Goal: Task Accomplishment & Management: Complete application form

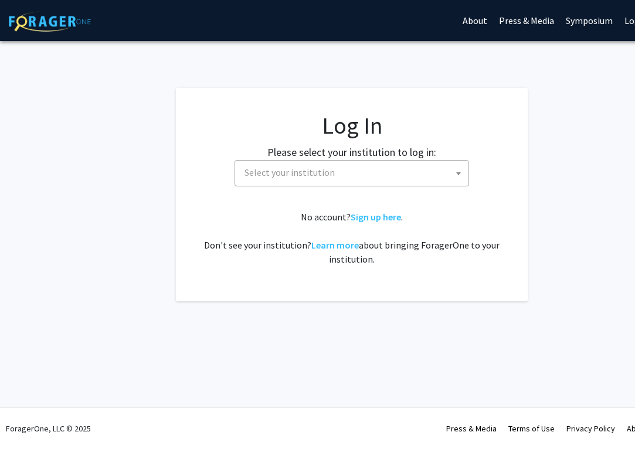
click at [276, 186] on span "Select your institution" at bounding box center [352, 173] width 235 height 26
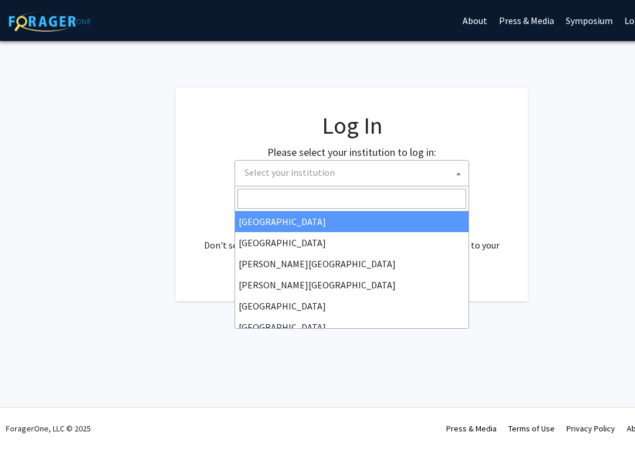
select select "34"
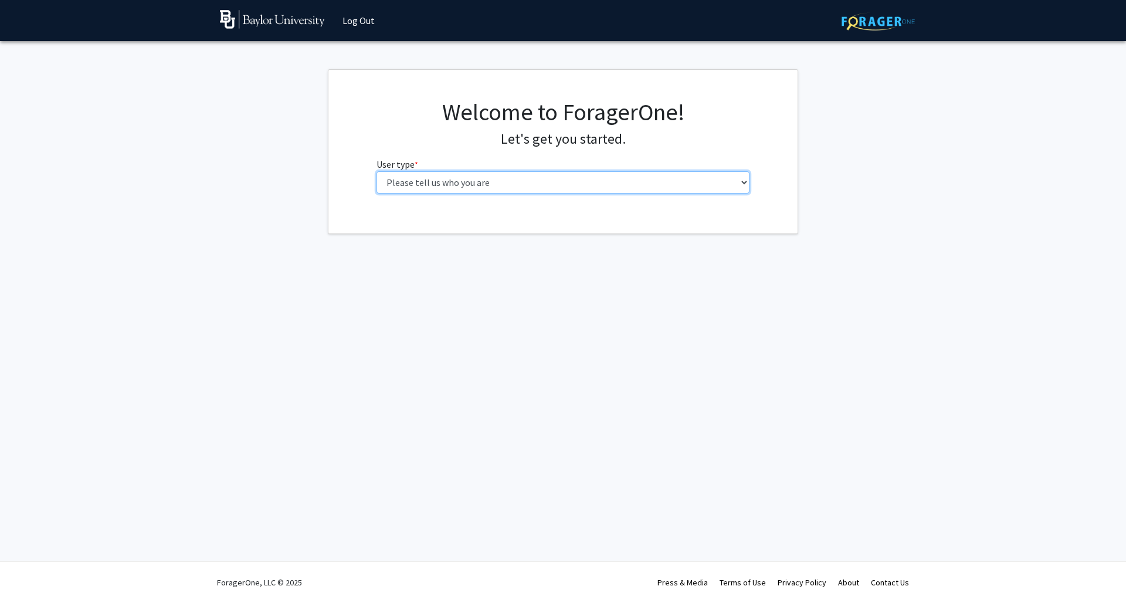
select select "1: undergrad"
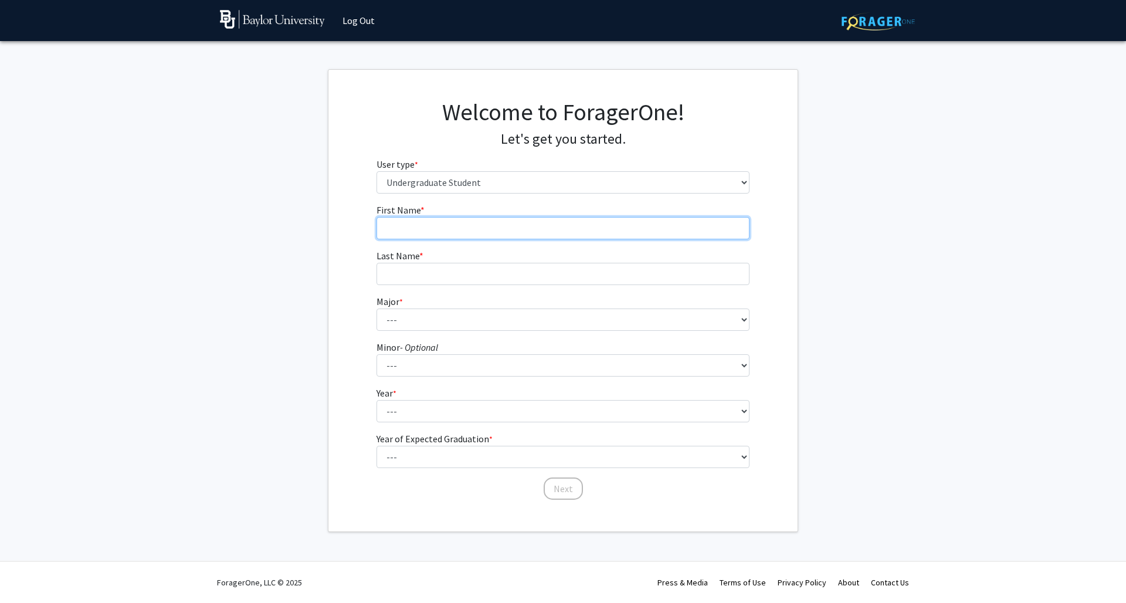
click at [495, 230] on input "First Name * required" at bounding box center [562, 228] width 373 height 22
type input "Carson"
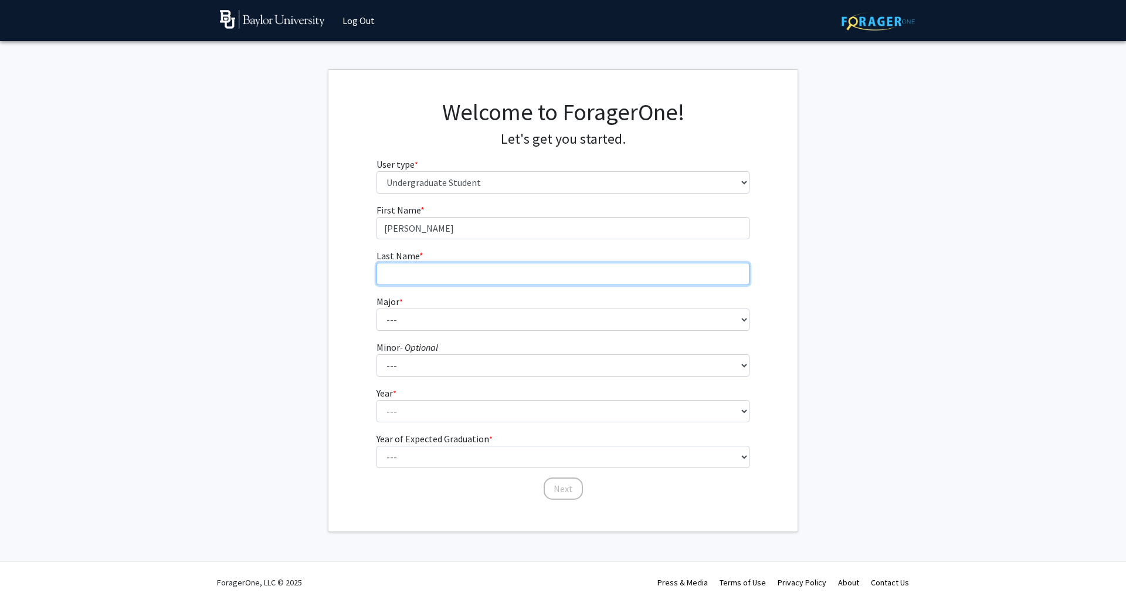
click at [649, 280] on input "Last Name * required" at bounding box center [562, 274] width 373 height 22
type input "Wheaton"
drag, startPoint x: 585, startPoint y: 334, endPoint x: 585, endPoint y: 324, distance: 10.6
click at [586, 332] on form "First Name * required Carson Last Name * required Wheaton Major * required --- …" at bounding box center [562, 346] width 373 height 286
select select "16: 2681"
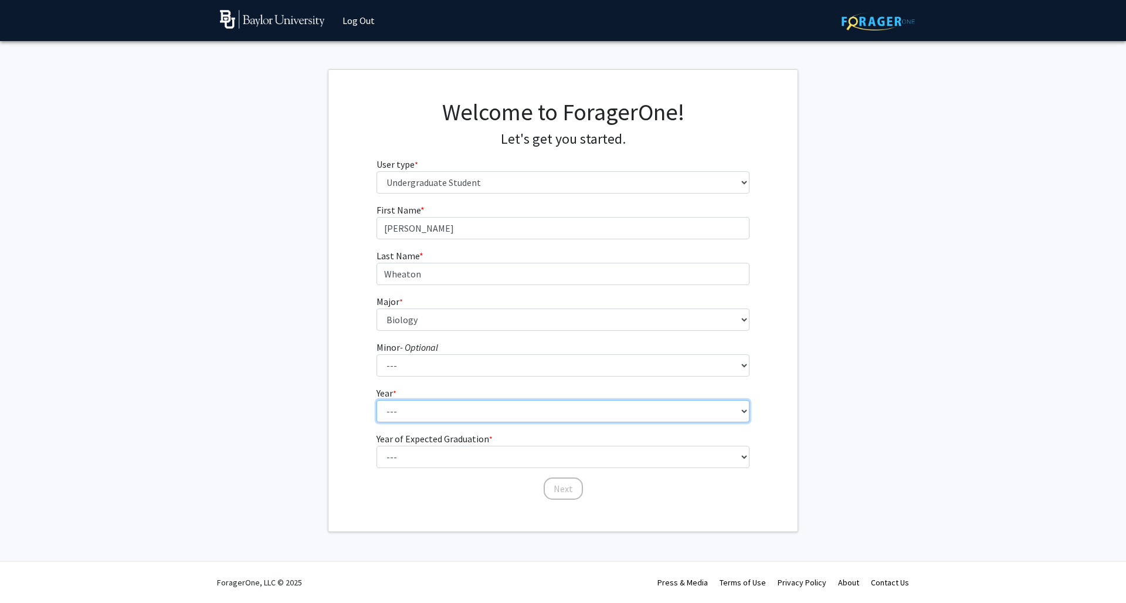
select select "2: sophomore"
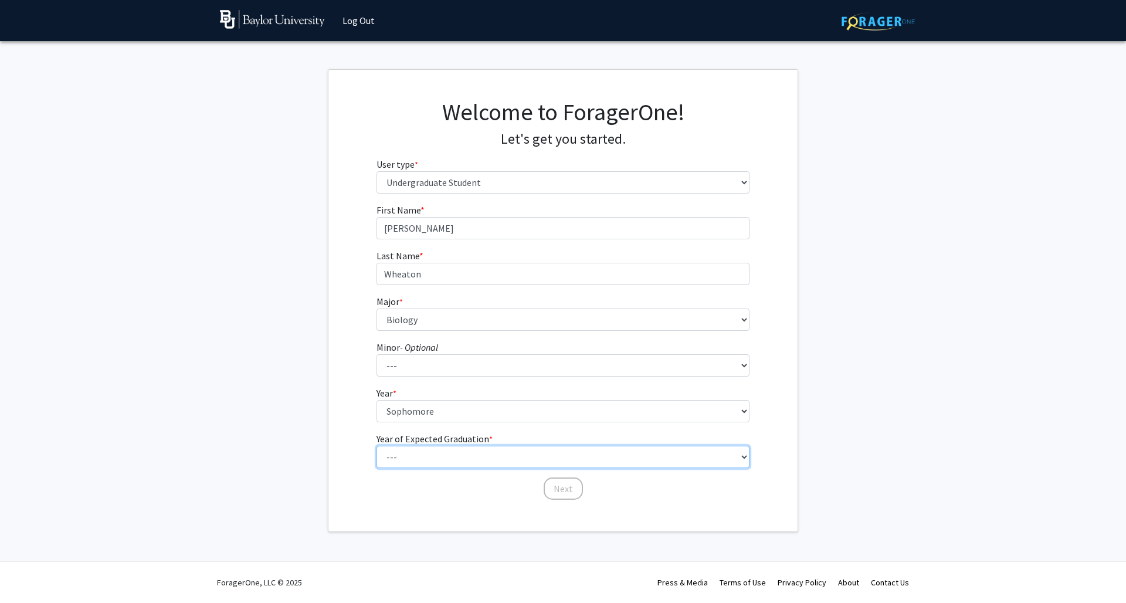
select select "4: 2028"
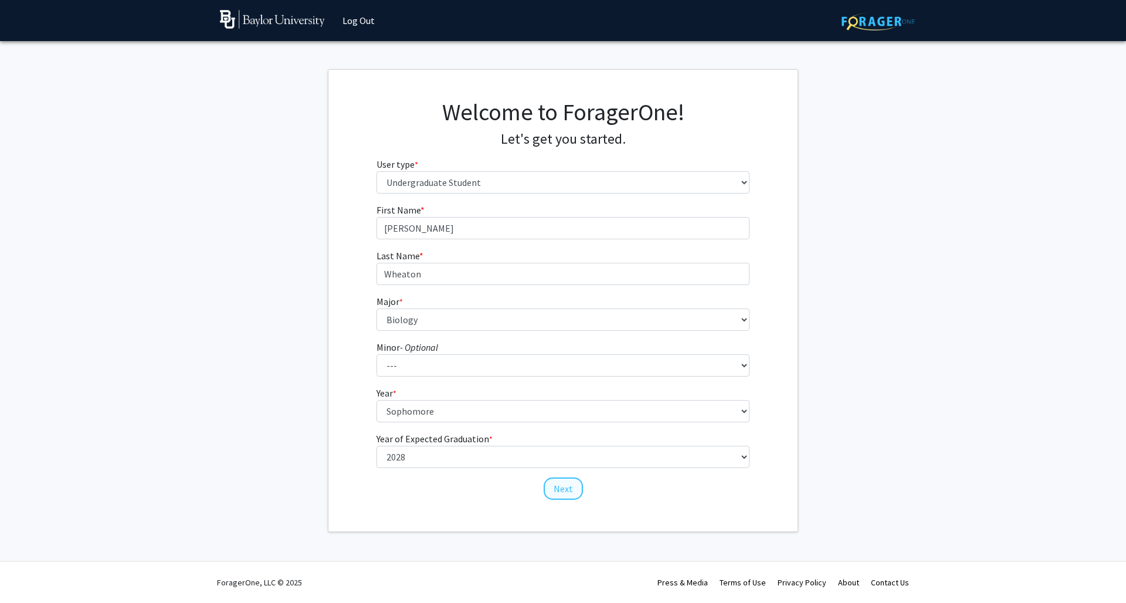
click at [557, 487] on button "Next" at bounding box center [563, 488] width 39 height 22
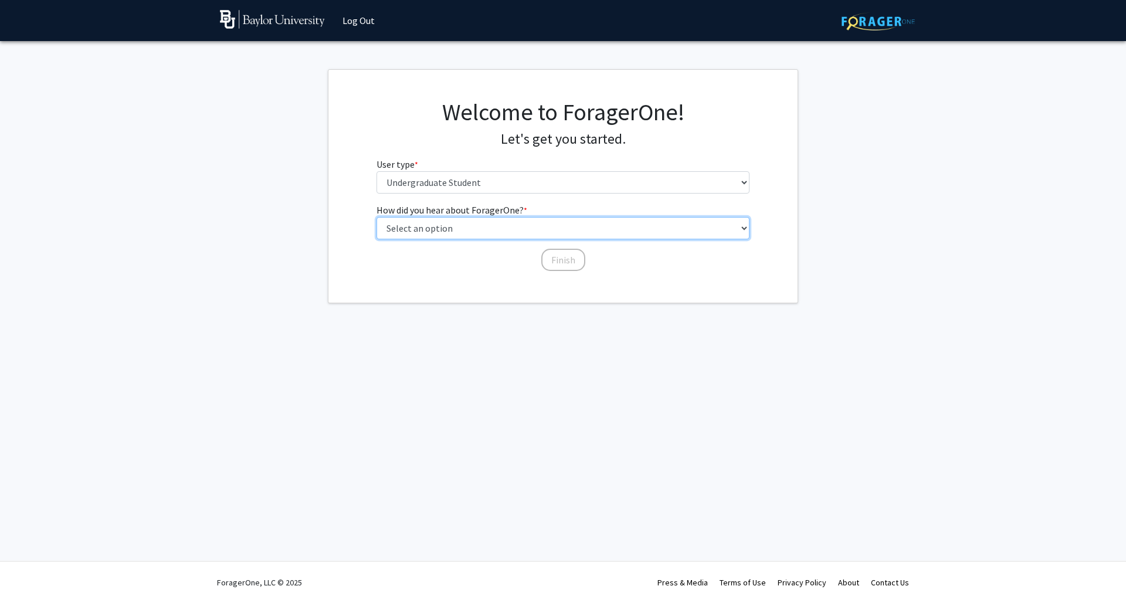
select select "3: university_website"
click at [554, 258] on button "Finish" at bounding box center [563, 260] width 44 height 22
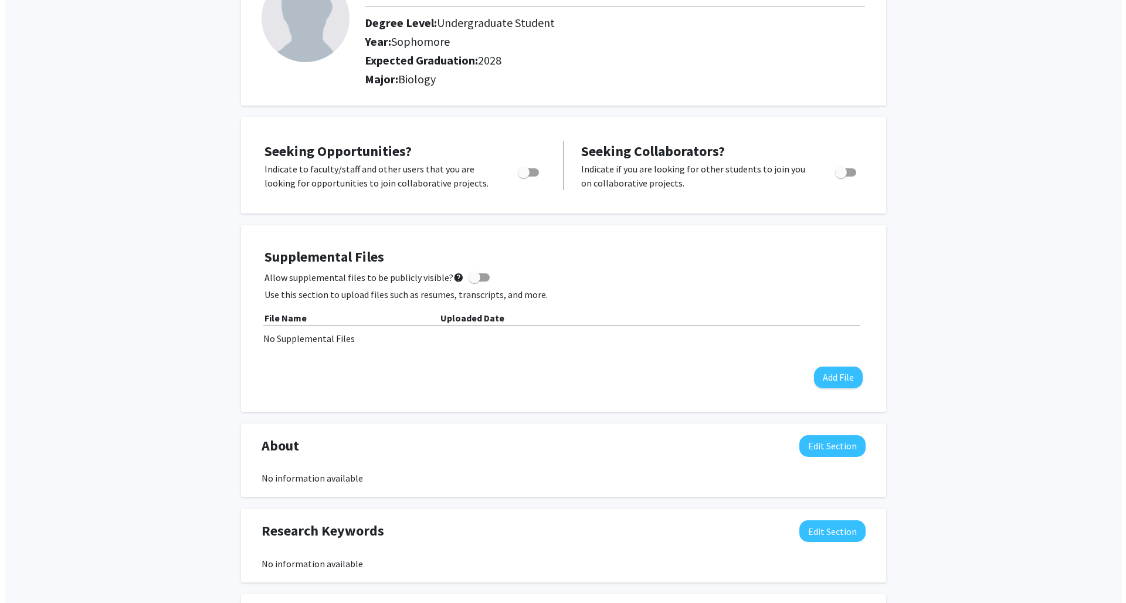
scroll to position [210, 0]
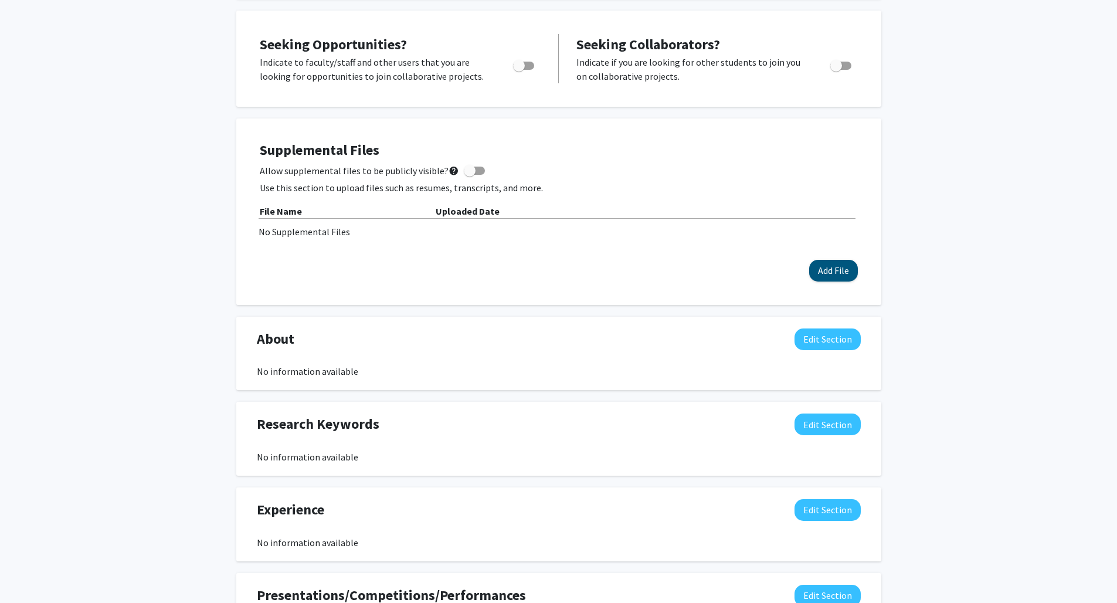
click at [820, 274] on button "Add File" at bounding box center [833, 271] width 49 height 22
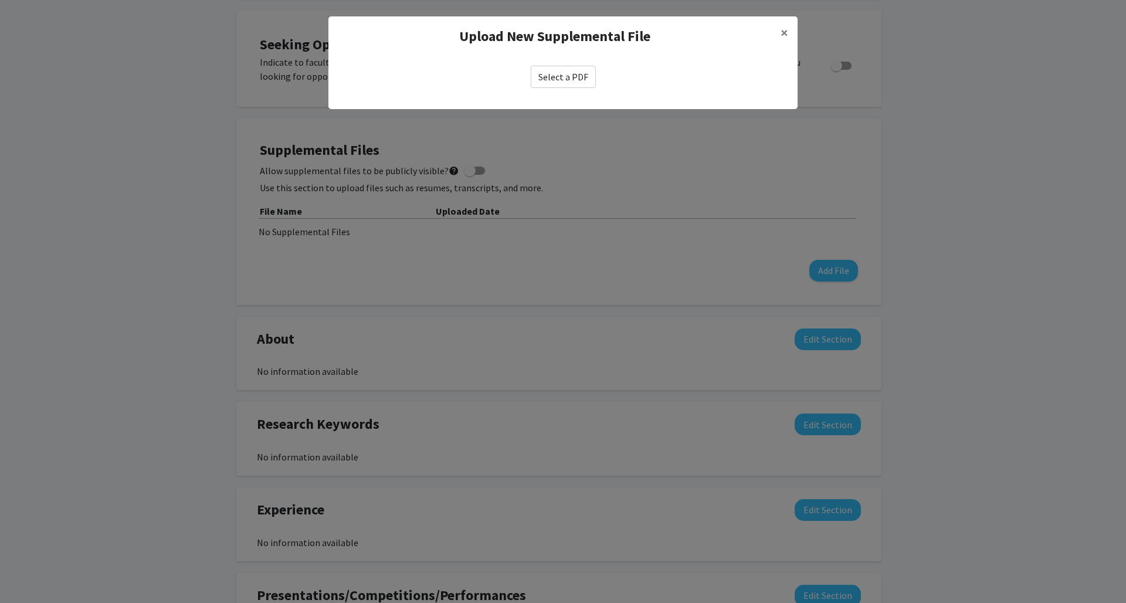
click at [560, 79] on label "Select a PDF" at bounding box center [563, 77] width 65 height 22
click at [0, 0] on input "Select a PDF" at bounding box center [0, 0] width 0 height 0
click at [571, 80] on label "Select a PDF" at bounding box center [563, 77] width 65 height 22
click at [0, 0] on input "Select a PDF" at bounding box center [0, 0] width 0 height 0
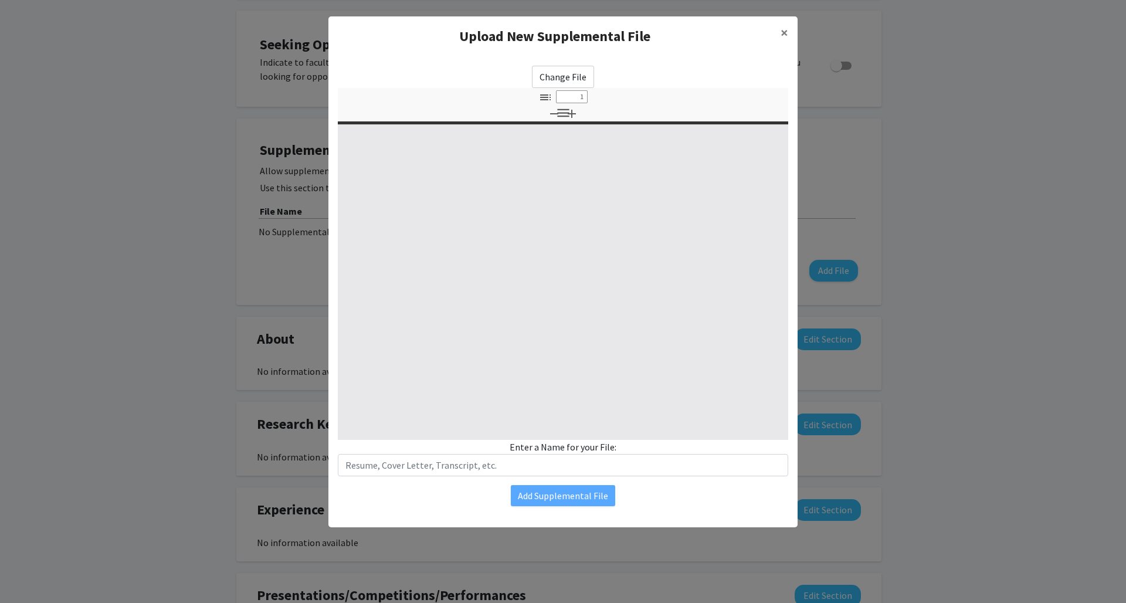
select select "custom"
type input "0"
select select "custom"
type input "1"
select select "auto"
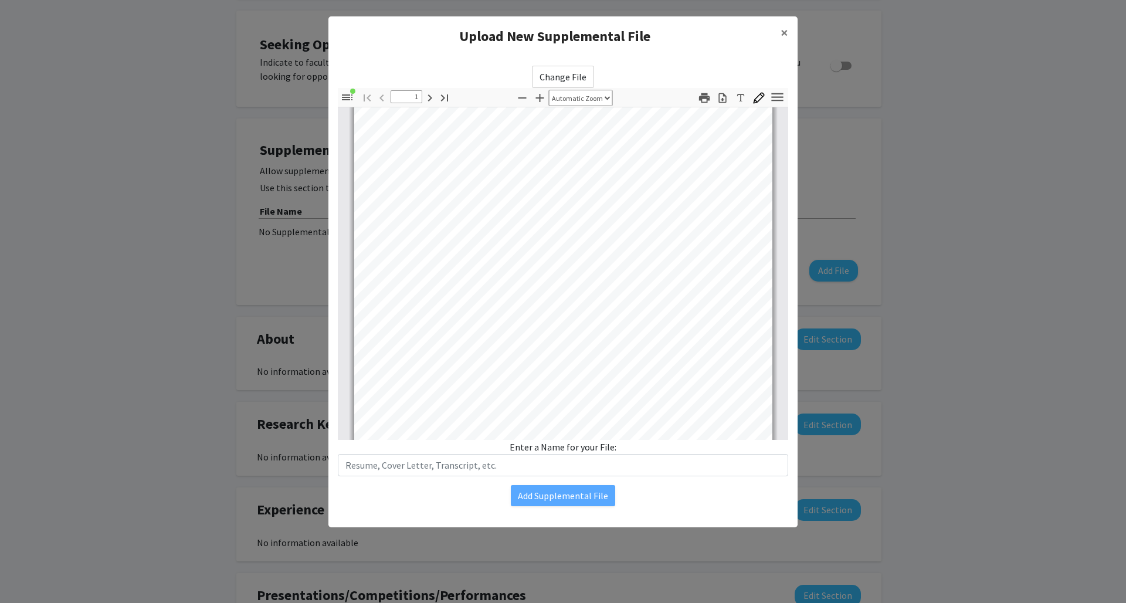
type input "2"
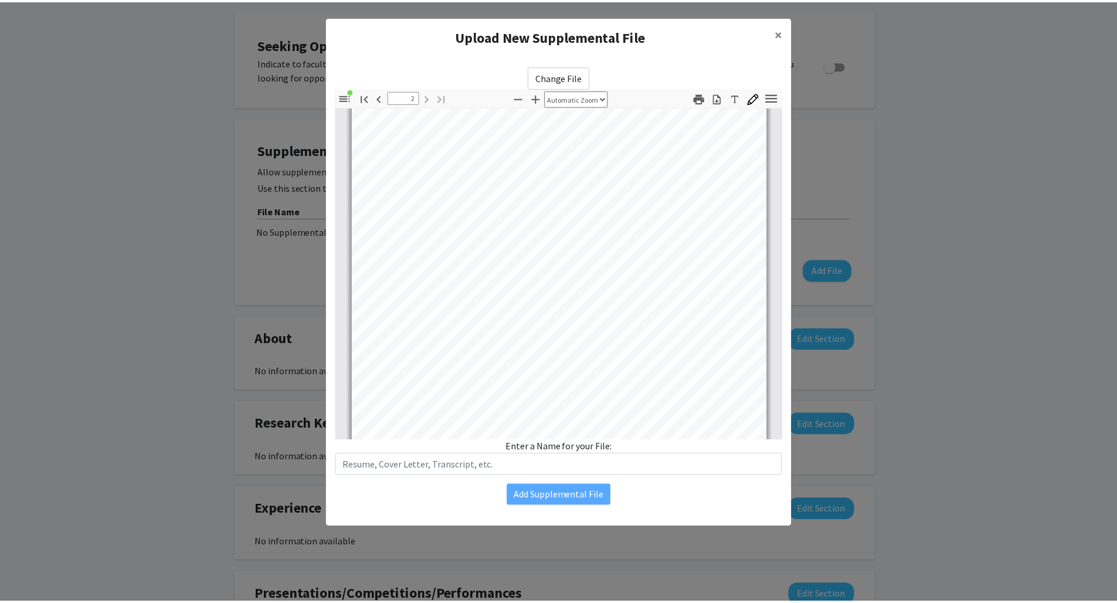
scroll to position [767, 0]
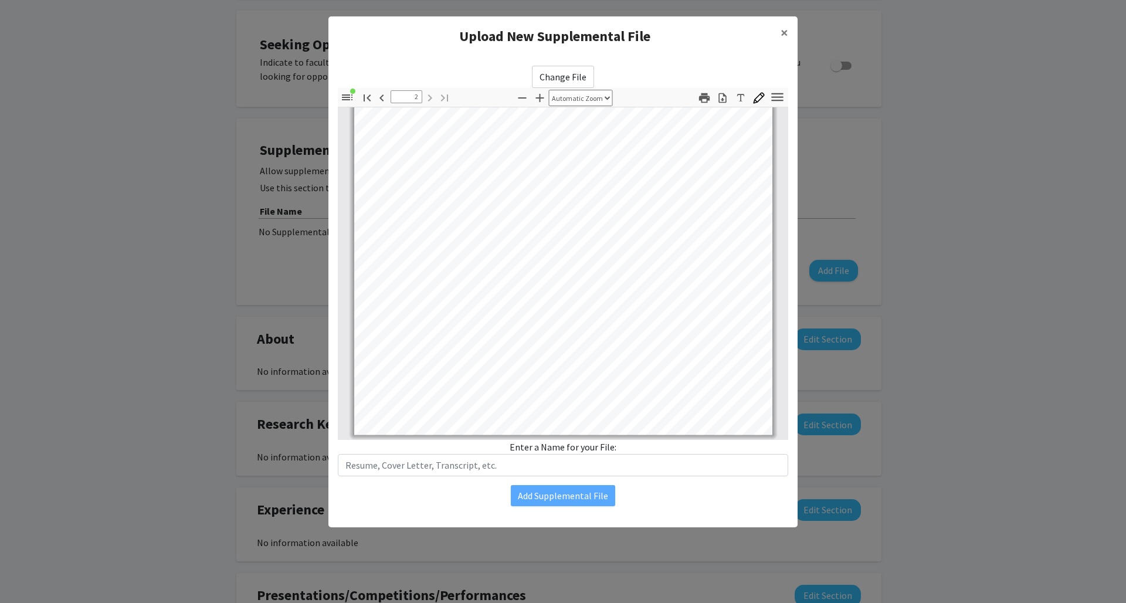
click at [621, 448] on div "Enter a Name for your File:" at bounding box center [563, 458] width 450 height 36
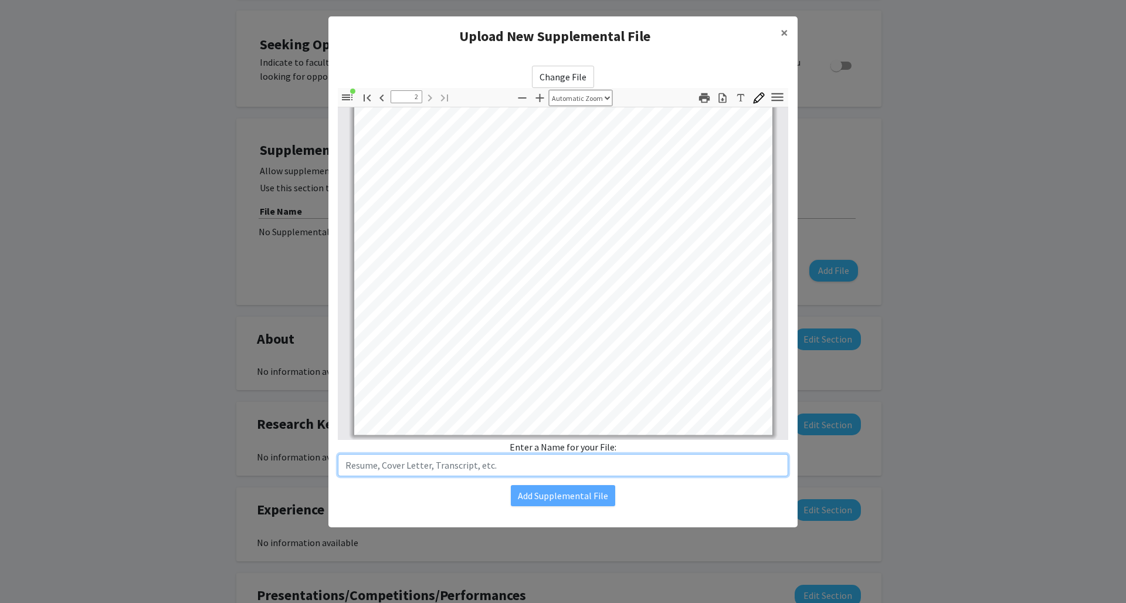
click at [599, 467] on input "text" at bounding box center [563, 465] width 450 height 22
type input "Resume"
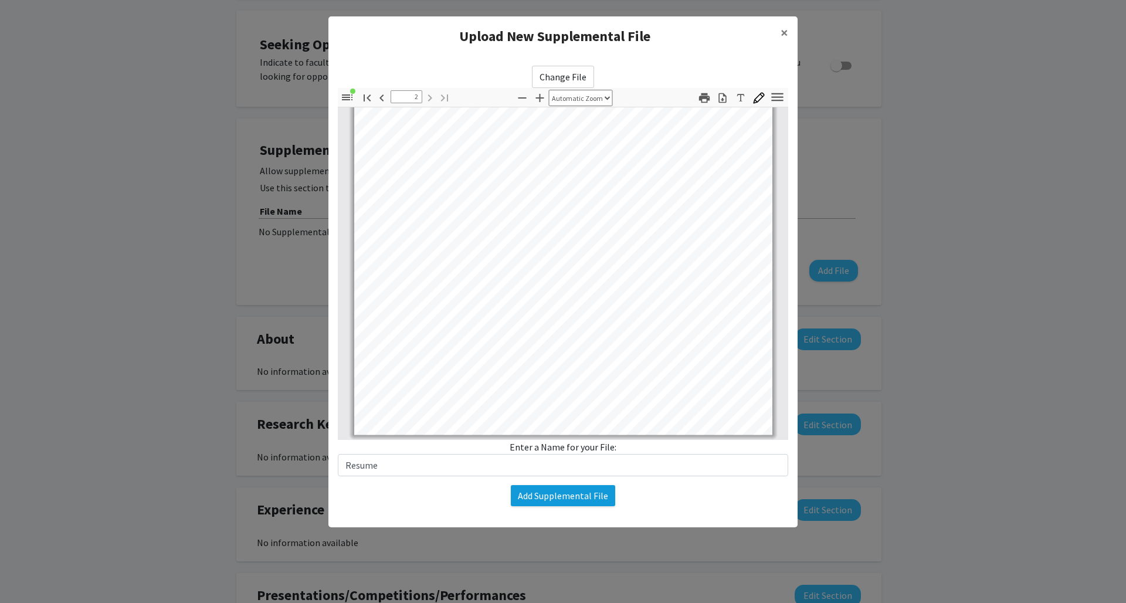
click at [575, 490] on button "Add Supplemental File" at bounding box center [563, 495] width 104 height 21
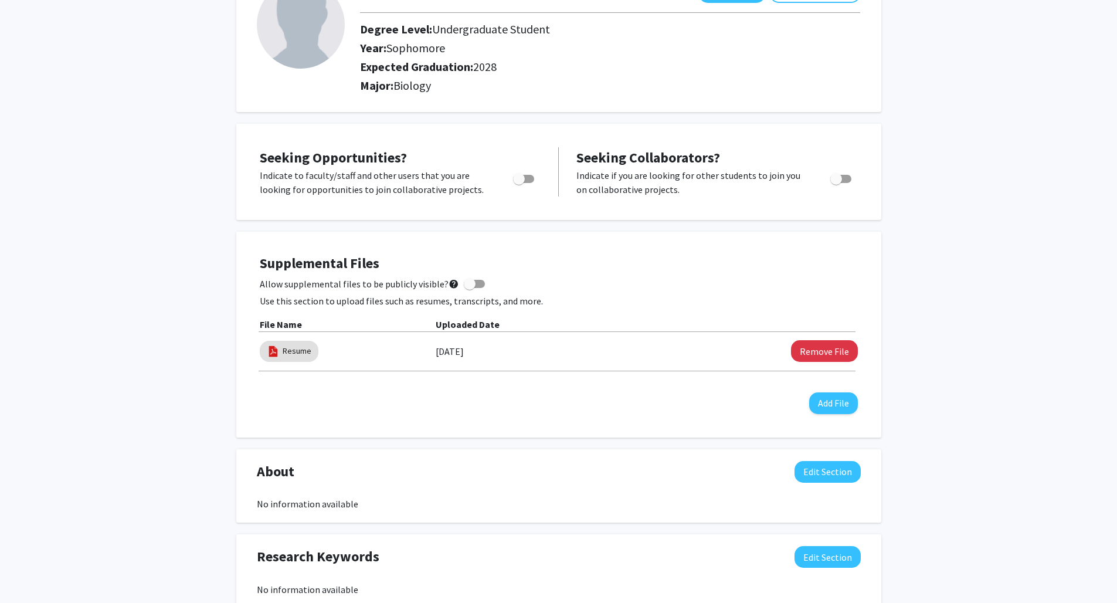
scroll to position [0, 0]
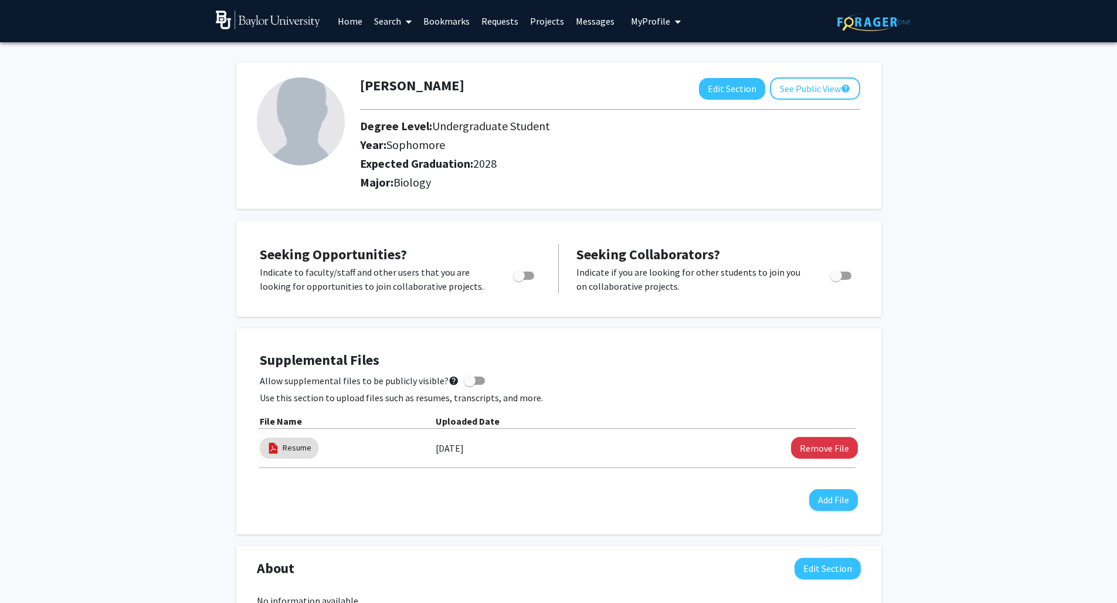
click at [527, 272] on label "Toggle" at bounding box center [521, 276] width 26 height 14
click at [519, 280] on input "Are you actively seeking opportunities?" at bounding box center [518, 280] width 1 height 1
checkbox input "true"
click at [793, 85] on button "See Public View help" at bounding box center [815, 88] width 90 height 22
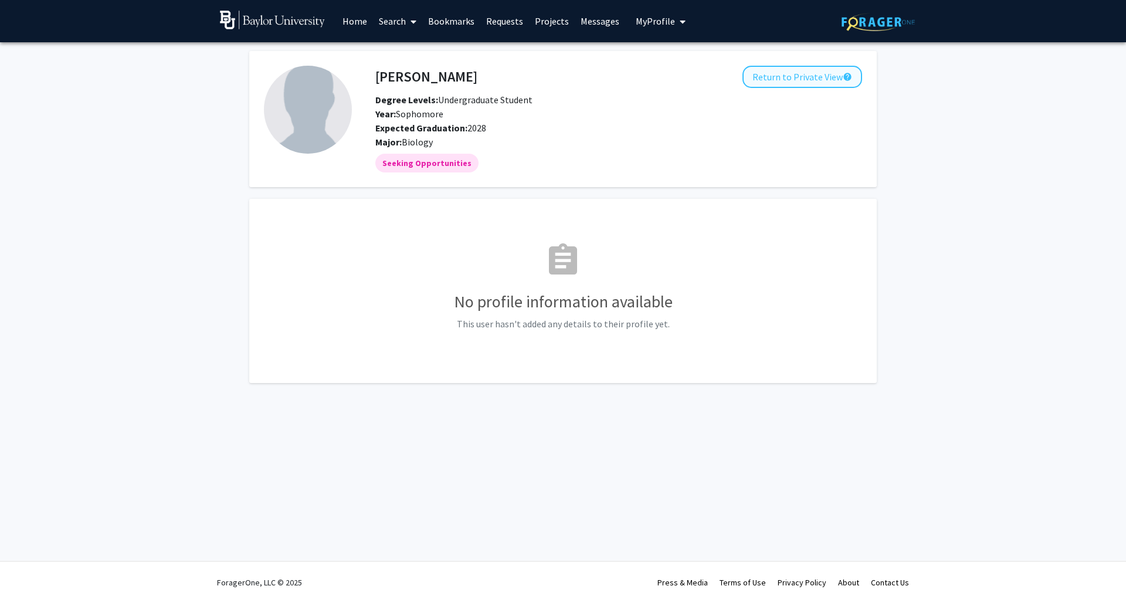
click at [810, 81] on button "Return to Private View help" at bounding box center [802, 77] width 120 height 22
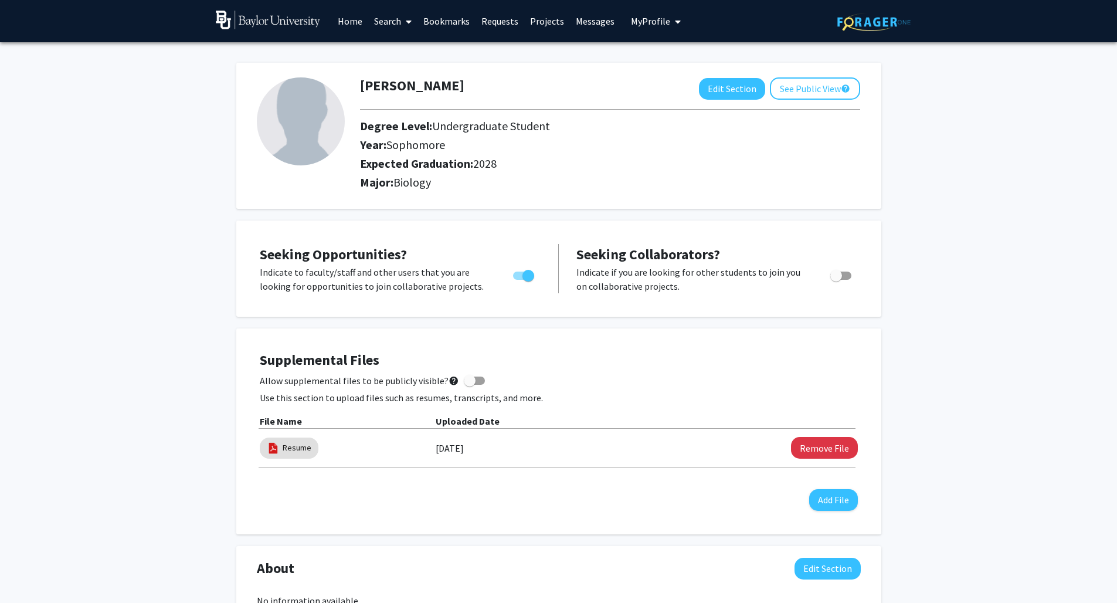
click at [388, 22] on link "Search" at bounding box center [392, 21] width 49 height 41
click at [415, 52] on span "Faculty/Staff" at bounding box center [411, 53] width 86 height 23
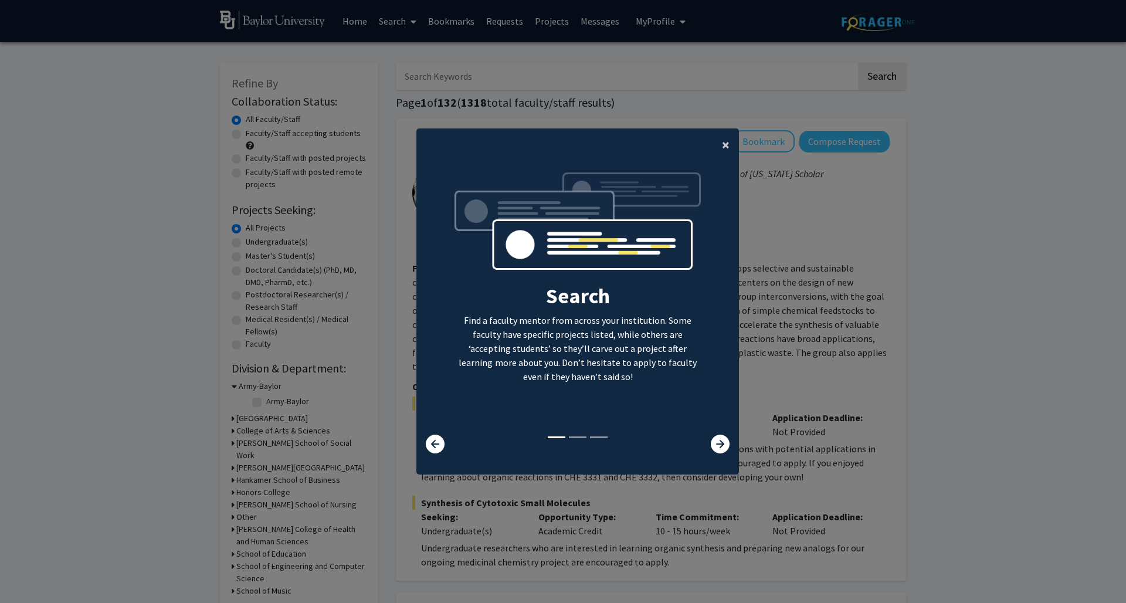
click at [722, 140] on span "×" at bounding box center [726, 144] width 8 height 18
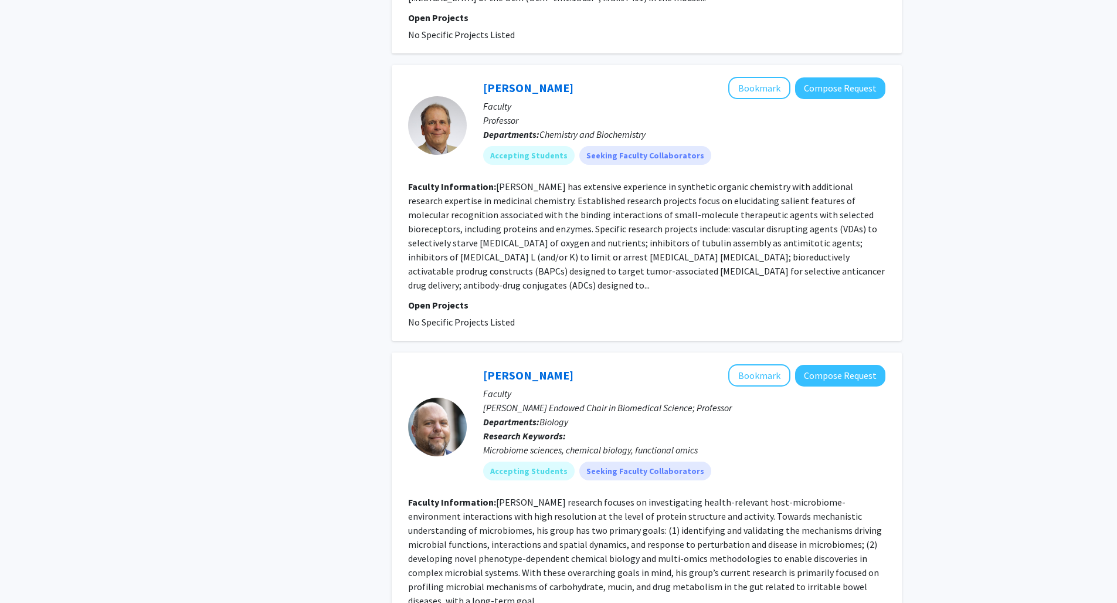
scroll to position [2986, 0]
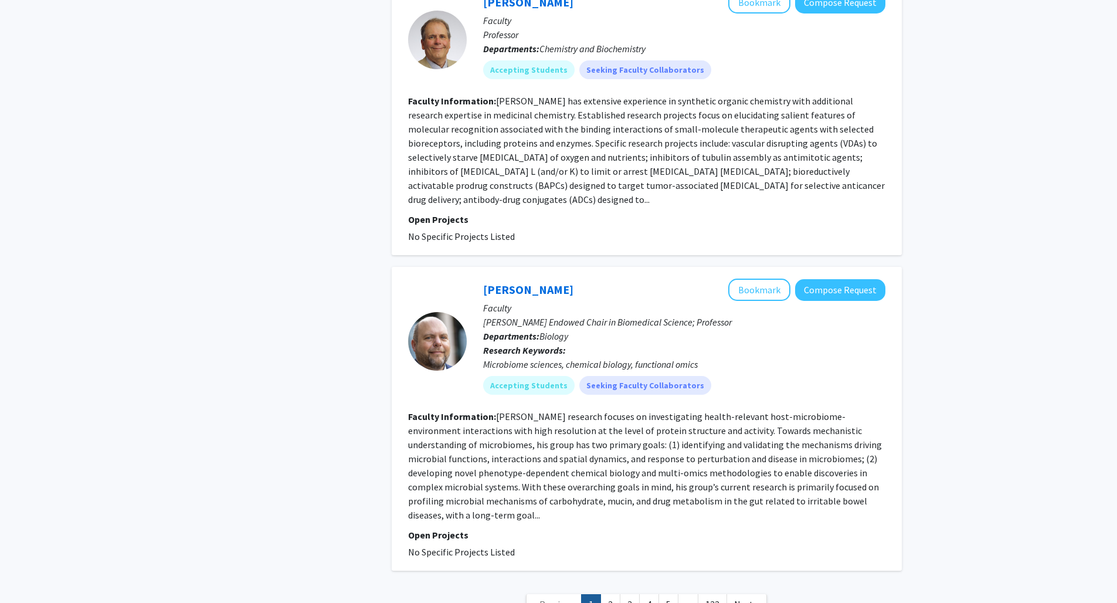
click at [606, 594] on link "2" at bounding box center [610, 604] width 20 height 21
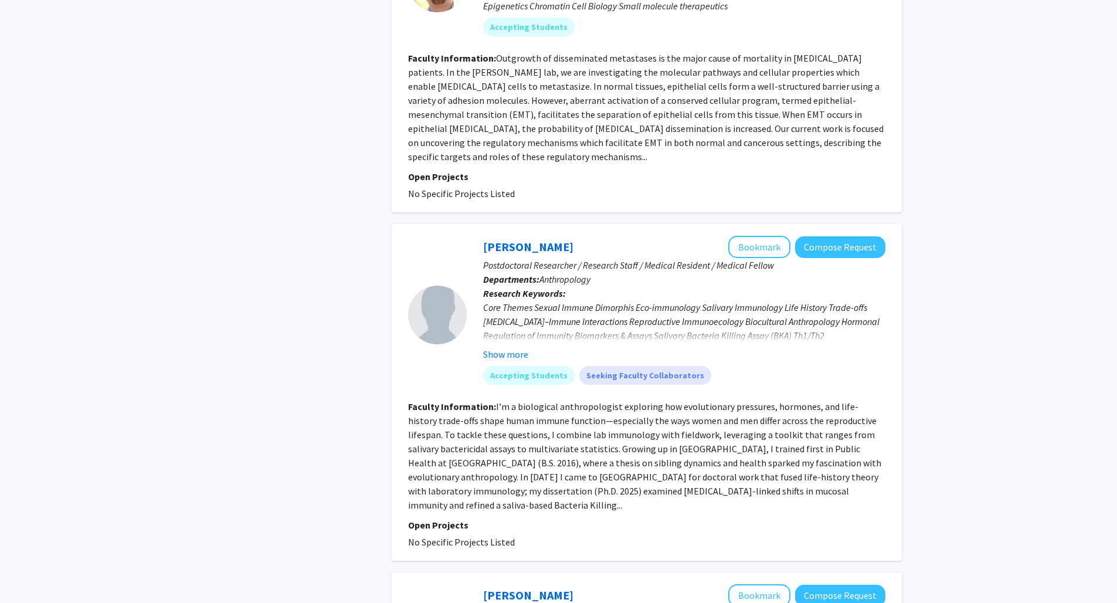
scroll to position [2667, 0]
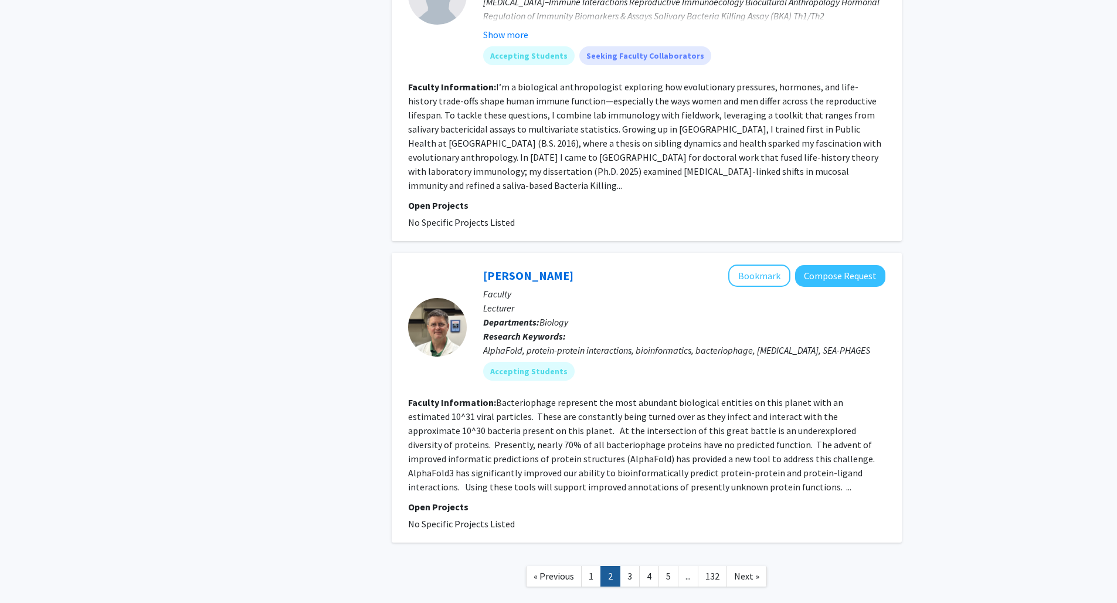
click at [588, 566] on link "1" at bounding box center [591, 576] width 20 height 21
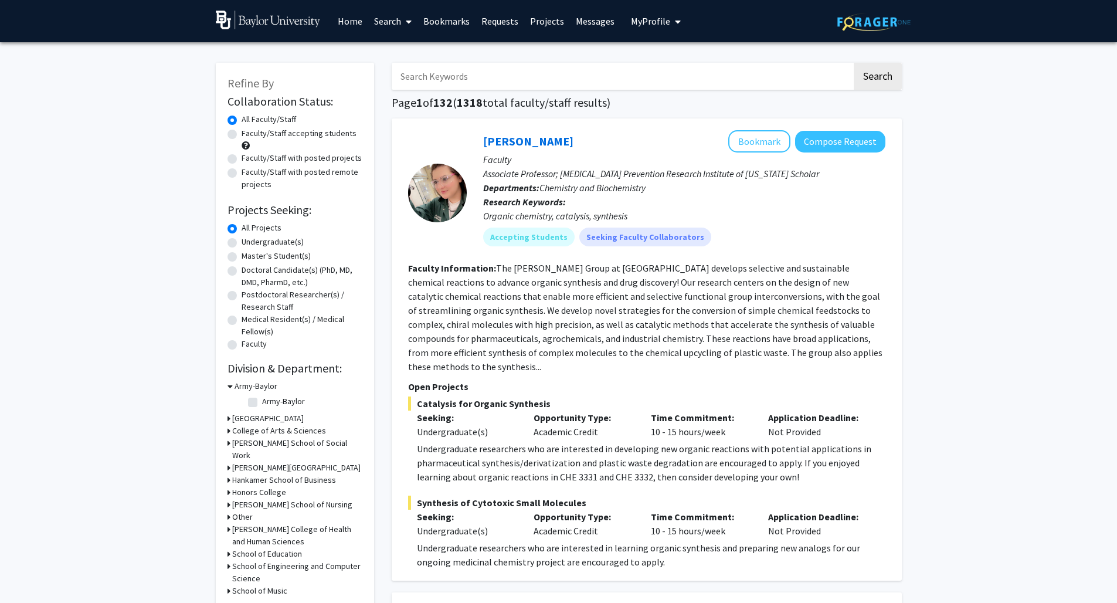
click at [242, 243] on label "Undergraduate(s)" at bounding box center [273, 242] width 62 height 12
click at [242, 243] on input "Undergraduate(s)" at bounding box center [246, 240] width 8 height 8
radio input "true"
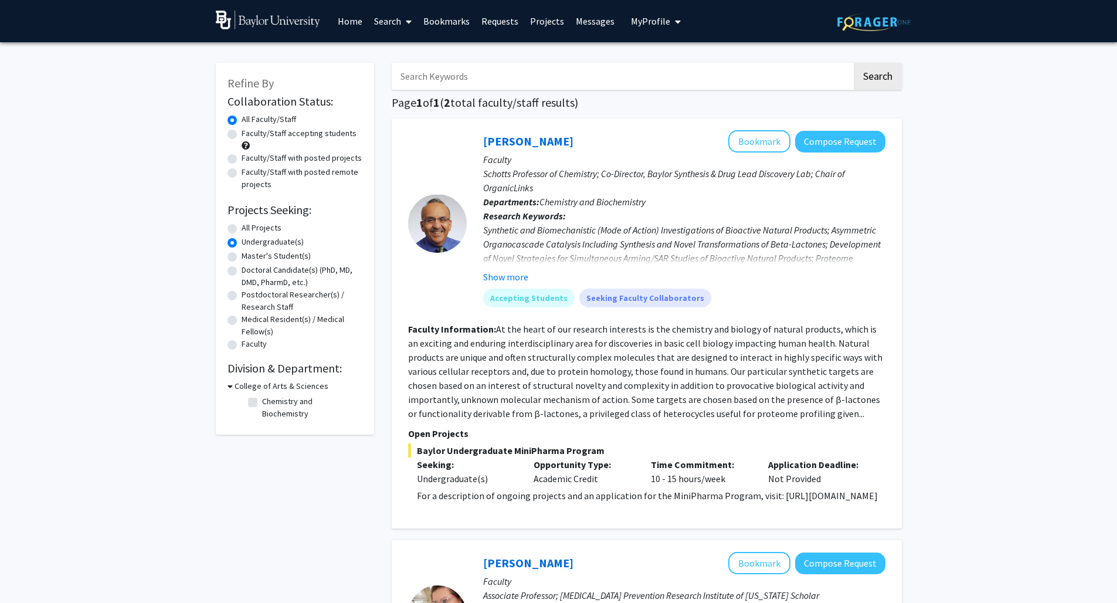
click at [242, 135] on label "Faculty/Staff accepting students" at bounding box center [299, 133] width 115 height 12
click at [242, 135] on input "Faculty/Staff accepting students" at bounding box center [246, 131] width 8 height 8
radio input "true"
click at [242, 161] on label "Faculty/Staff with posted projects" at bounding box center [302, 158] width 120 height 12
click at [242, 159] on input "Faculty/Staff with posted projects" at bounding box center [246, 156] width 8 height 8
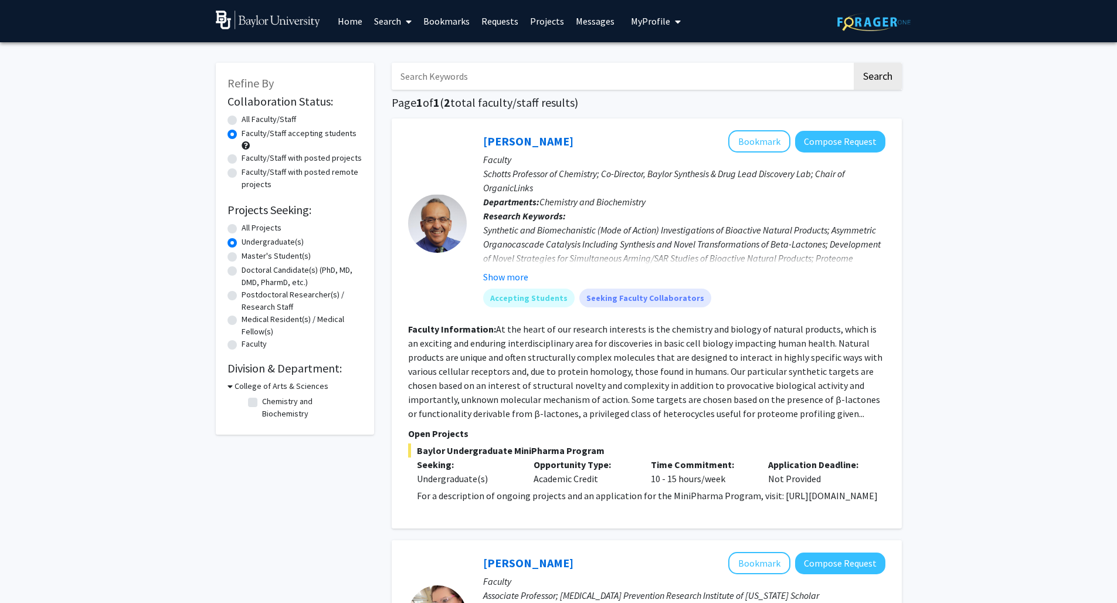
radio input "true"
click at [242, 138] on label "Faculty/Staff accepting students" at bounding box center [299, 133] width 115 height 12
click at [242, 135] on input "Faculty/Staff accepting students" at bounding box center [246, 131] width 8 height 8
radio input "true"
click at [836, 145] on button "Compose Request" at bounding box center [840, 142] width 90 height 22
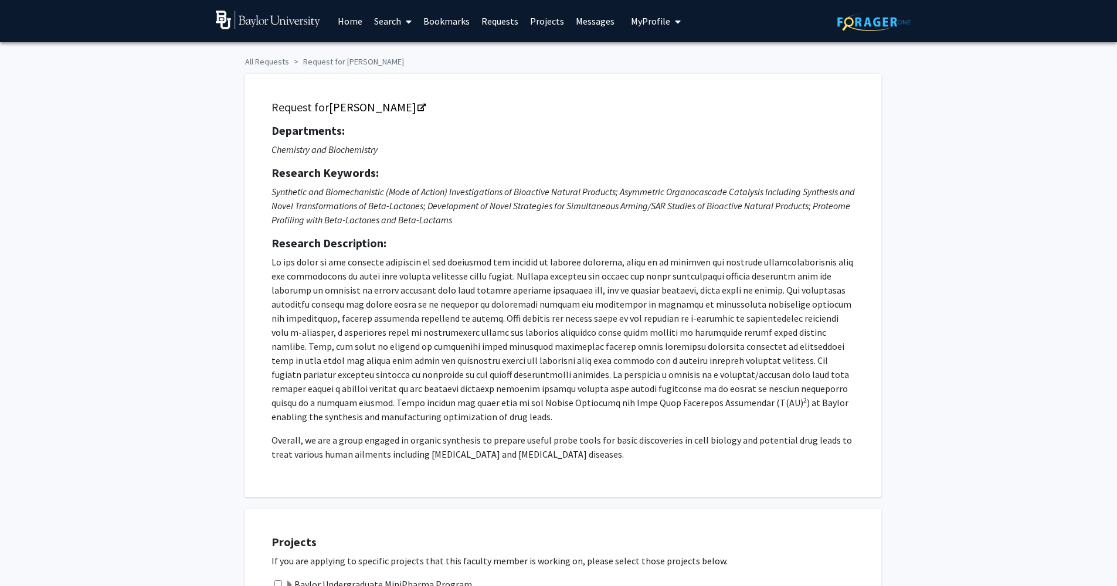
click at [634, 27] on span "My Profile" at bounding box center [650, 21] width 39 height 12
click at [671, 63] on span "View Profile" at bounding box center [703, 67] width 71 height 13
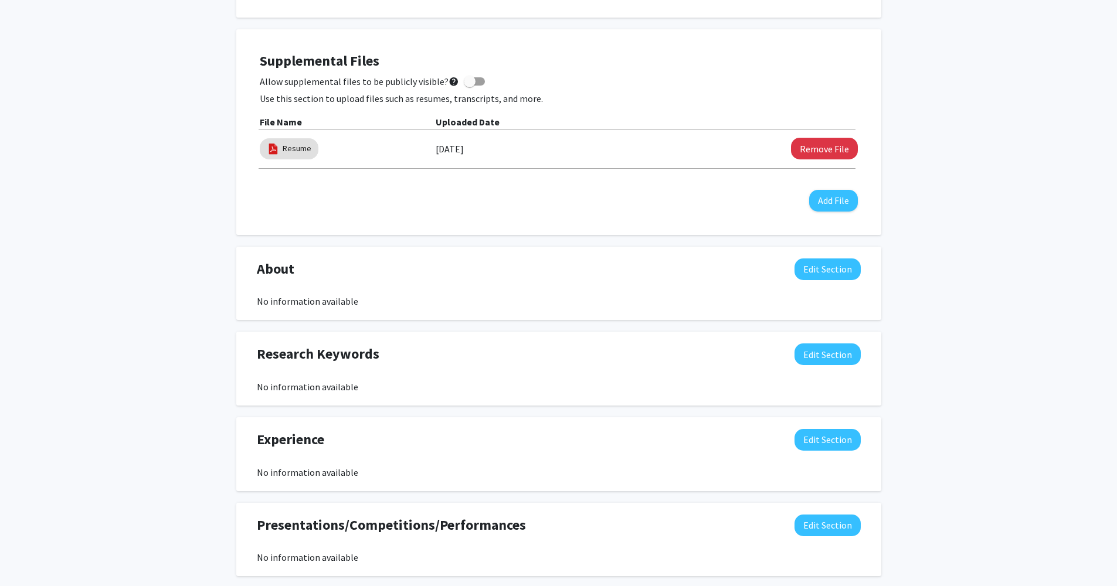
scroll to position [342, 0]
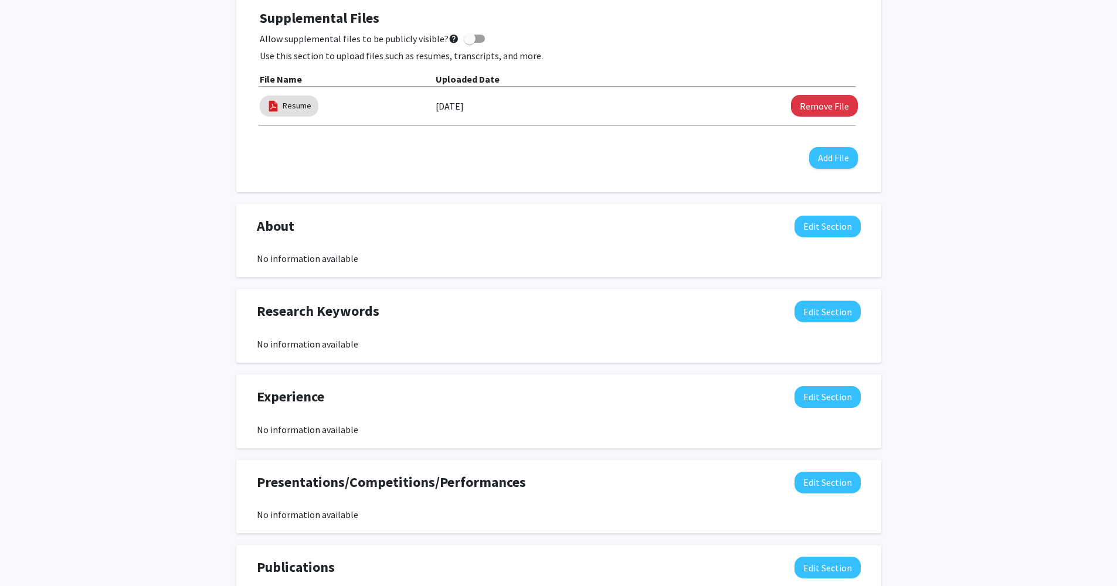
click at [851, 400] on button "Edit Section" at bounding box center [827, 397] width 66 height 22
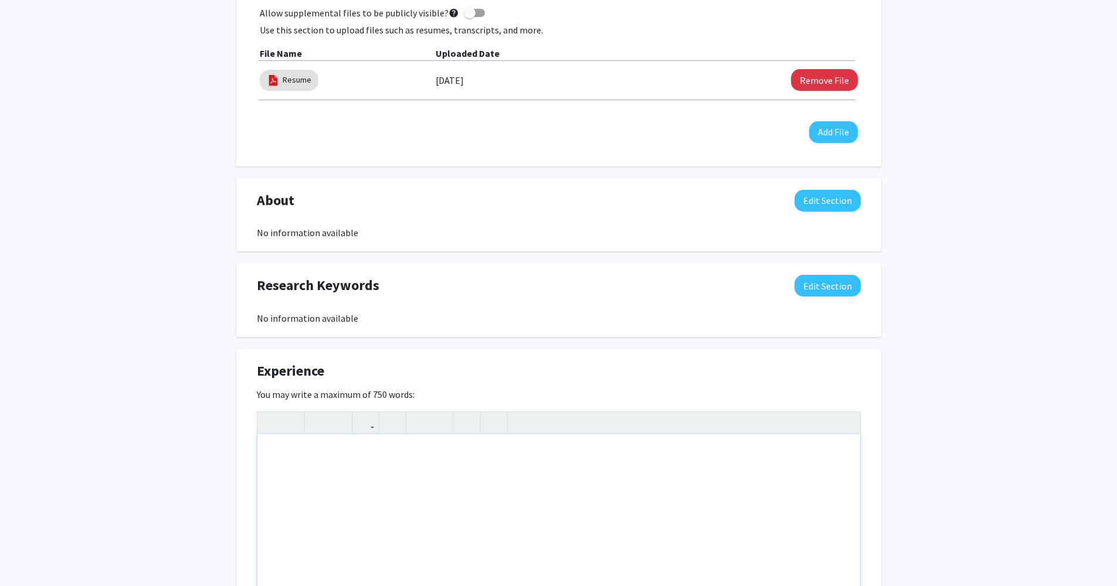
scroll to position [408, 0]
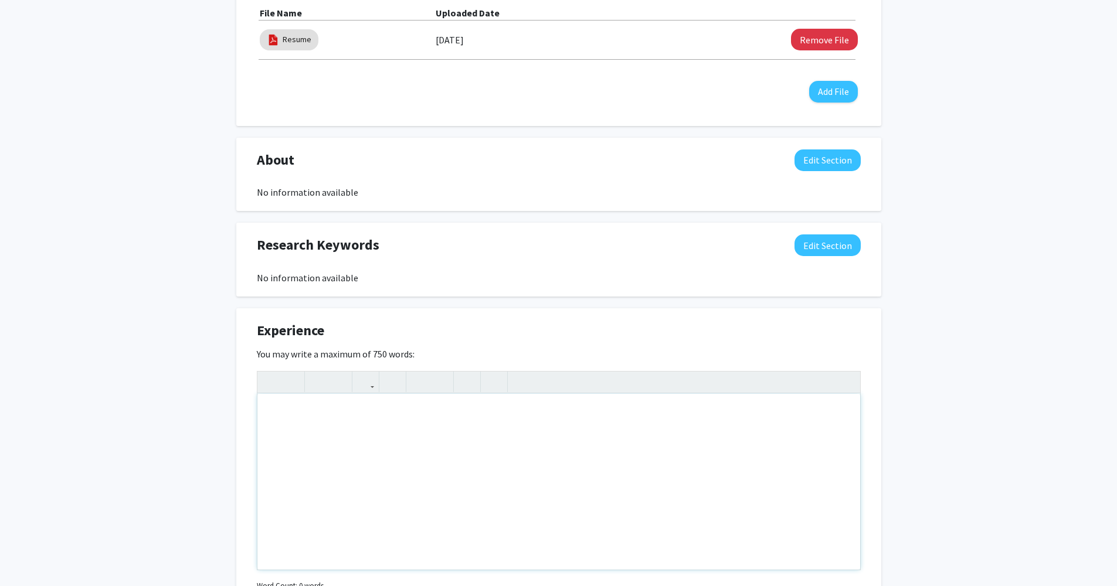
click at [452, 434] on div "Note to users with screen readers: Please deactivate our accessibility plugin f…" at bounding box center [558, 482] width 603 height 176
type textarea "Participated in Baylor's Laparoscopy Lab research course"
click at [749, 415] on div "Note to users with screen readers: Please deactivate our accessibility plugin f…" at bounding box center [558, 482] width 603 height 176
type textarea "dI worked side by side&nbsp;"
type textarea "I completed Baylor's Laparoscopy&nbsp;"
